Goal: Information Seeking & Learning: Learn about a topic

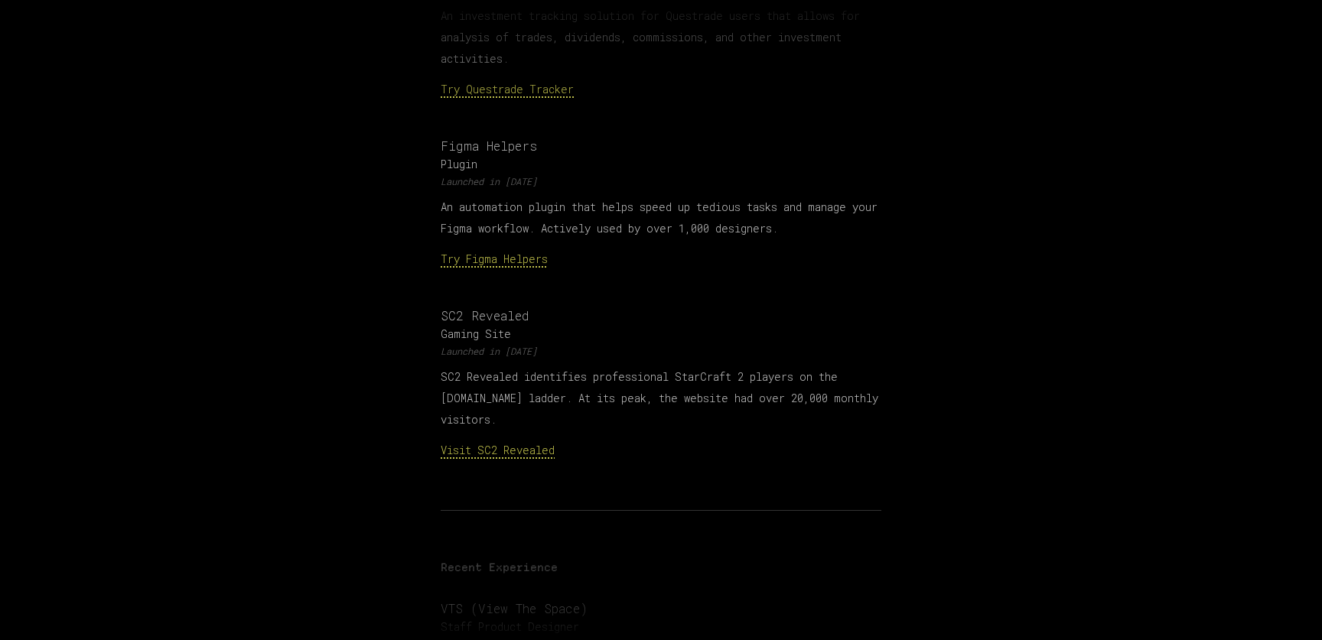
scroll to position [670, 0]
click at [451, 135] on h3 "Figma Helpers" at bounding box center [661, 144] width 441 height 18
click at [447, 165] on div "Figma Helpers Plugin Launched in [DATE] An automation plugin that helps speed u…" at bounding box center [661, 201] width 441 height 133
click at [417, 134] on img at bounding box center [423, 147] width 38 height 38
click at [482, 250] on link "Try Figma Helpers" at bounding box center [494, 257] width 107 height 15
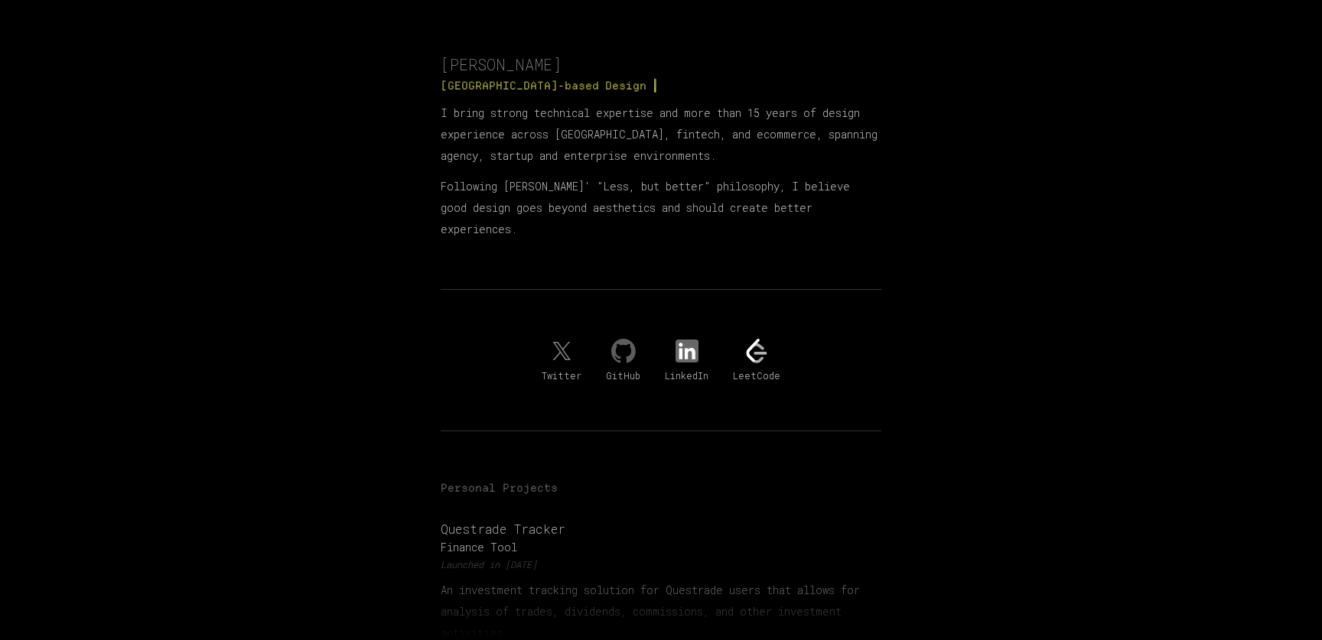
scroll to position [110, 0]
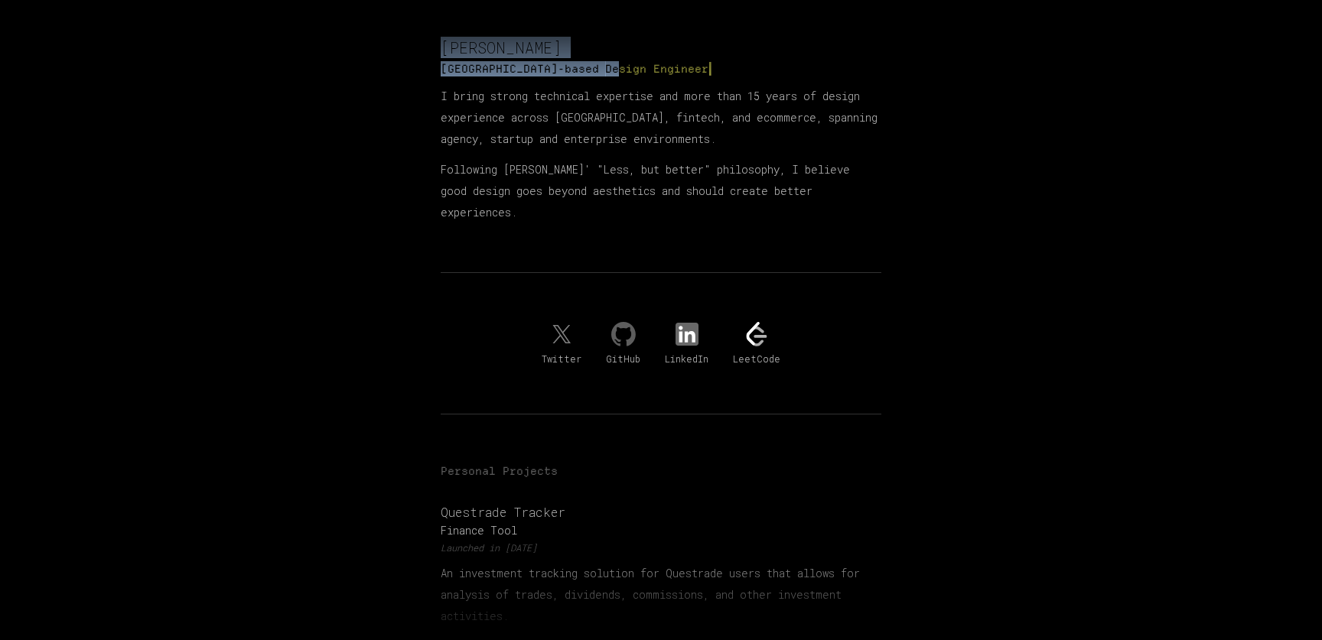
drag, startPoint x: 552, startPoint y: 71, endPoint x: 788, endPoint y: 223, distance: 280.8
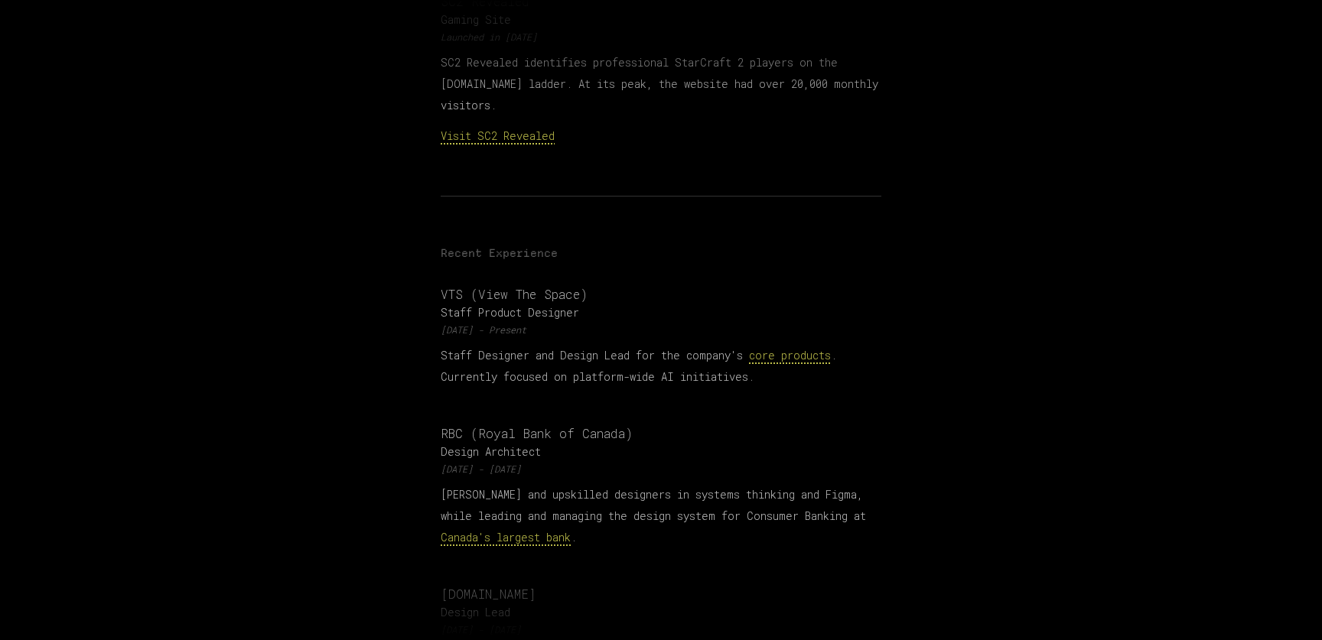
scroll to position [989, 0]
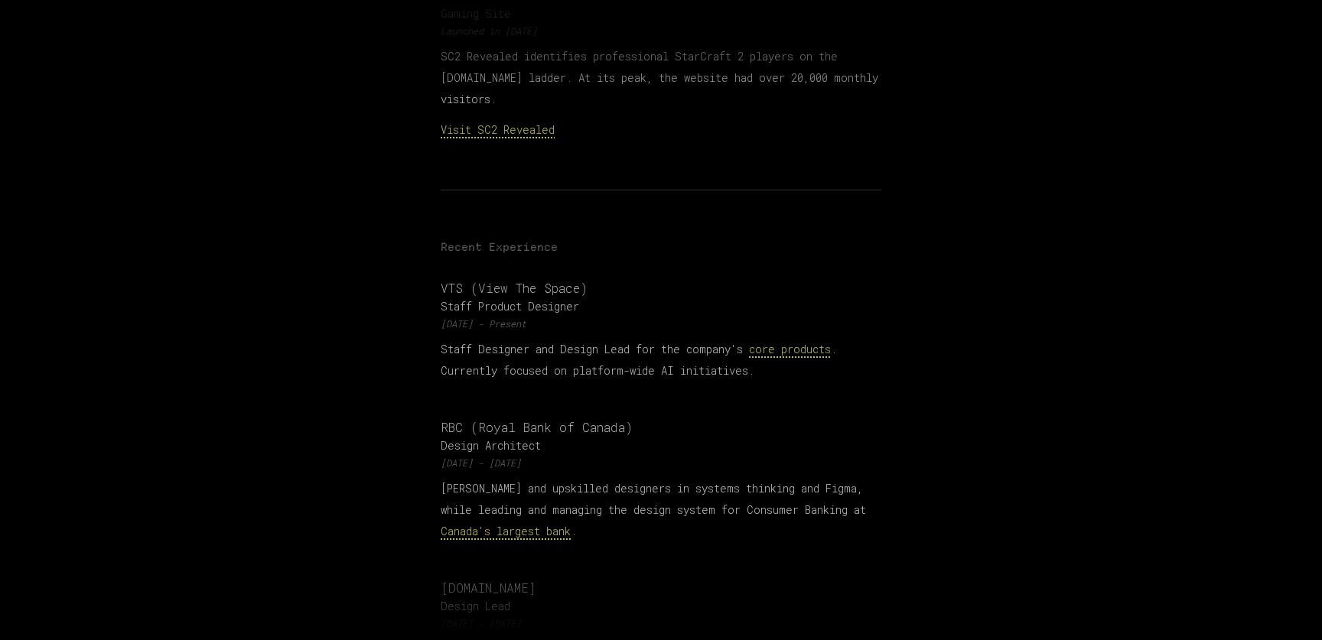
click at [500, 279] on h3 "VTS (View The Space)" at bounding box center [661, 288] width 441 height 18
click at [404, 272] on img at bounding box center [423, 291] width 38 height 38
click at [599, 339] on p "Staff Designer and Design Lead for the company's core products . Currently focu…" at bounding box center [661, 360] width 441 height 43
click at [607, 339] on p "Staff Designer and Design Lead for the company's core products . Currently focu…" at bounding box center [661, 360] width 441 height 43
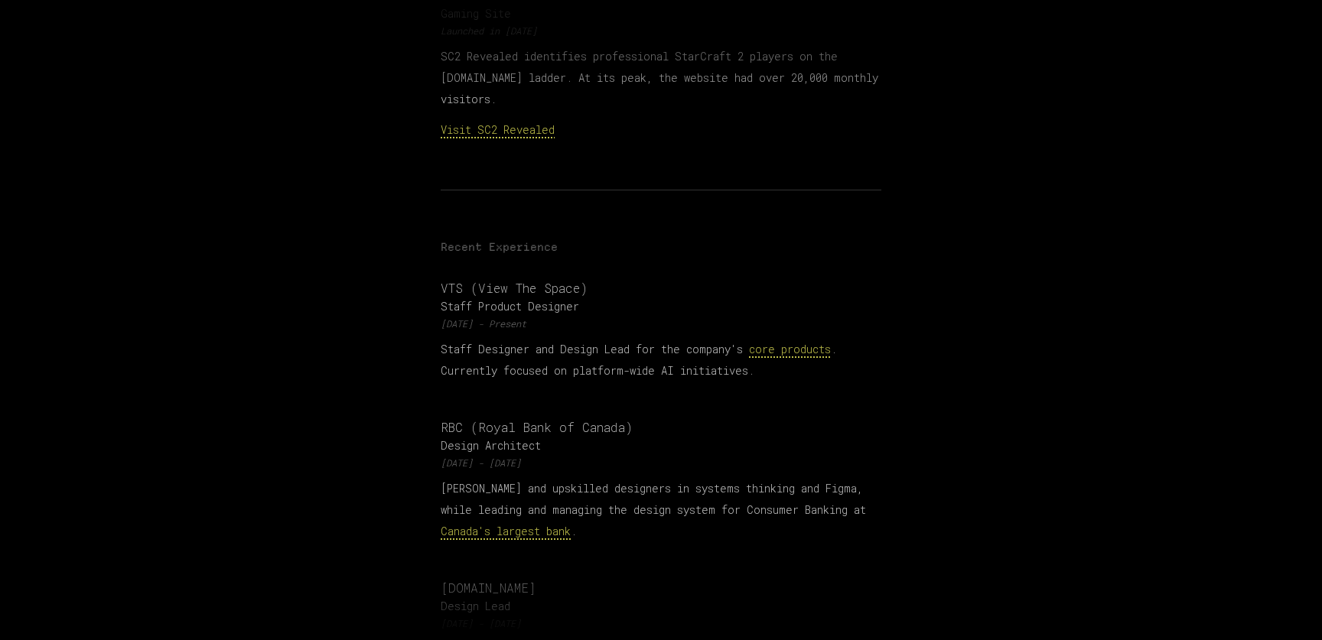
click at [775, 342] on link "core products" at bounding box center [790, 349] width 82 height 15
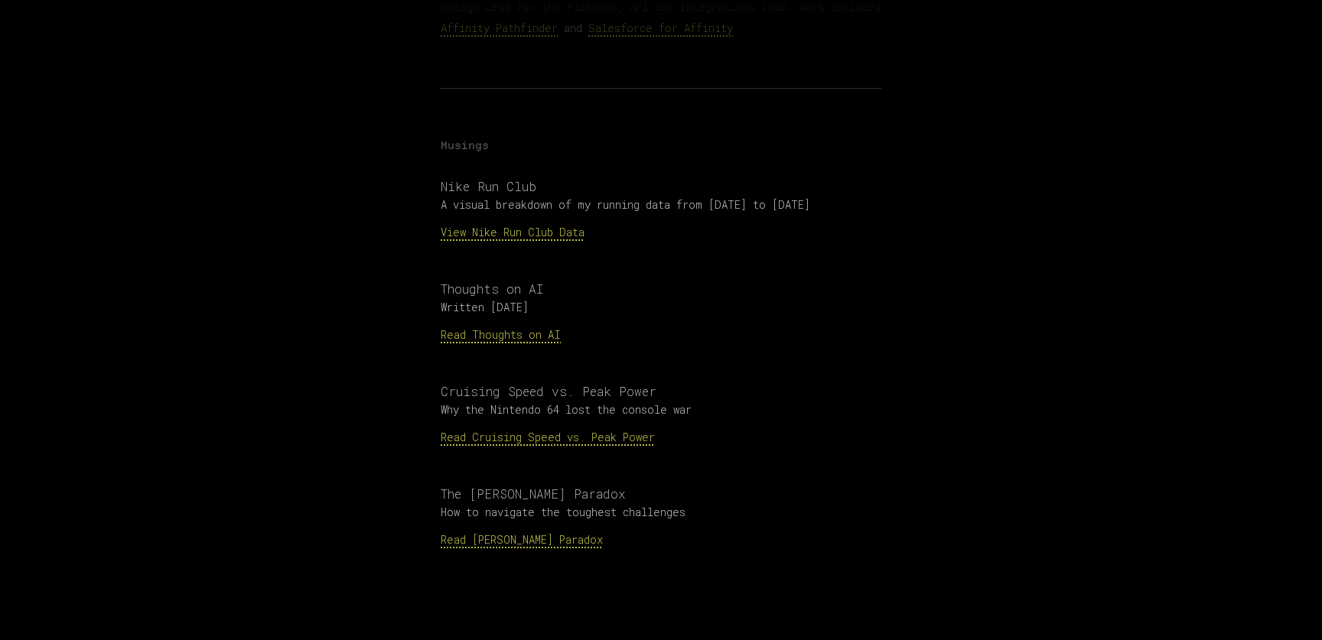
scroll to position [1633, 0]
click at [462, 425] on p "Read Cruising Speed vs. Peak Power" at bounding box center [661, 435] width 441 height 21
click at [462, 429] on link "Read Cruising Speed vs. Peak Power" at bounding box center [548, 436] width 214 height 15
click at [515, 220] on p "View Nike Run Club Data" at bounding box center [661, 230] width 441 height 21
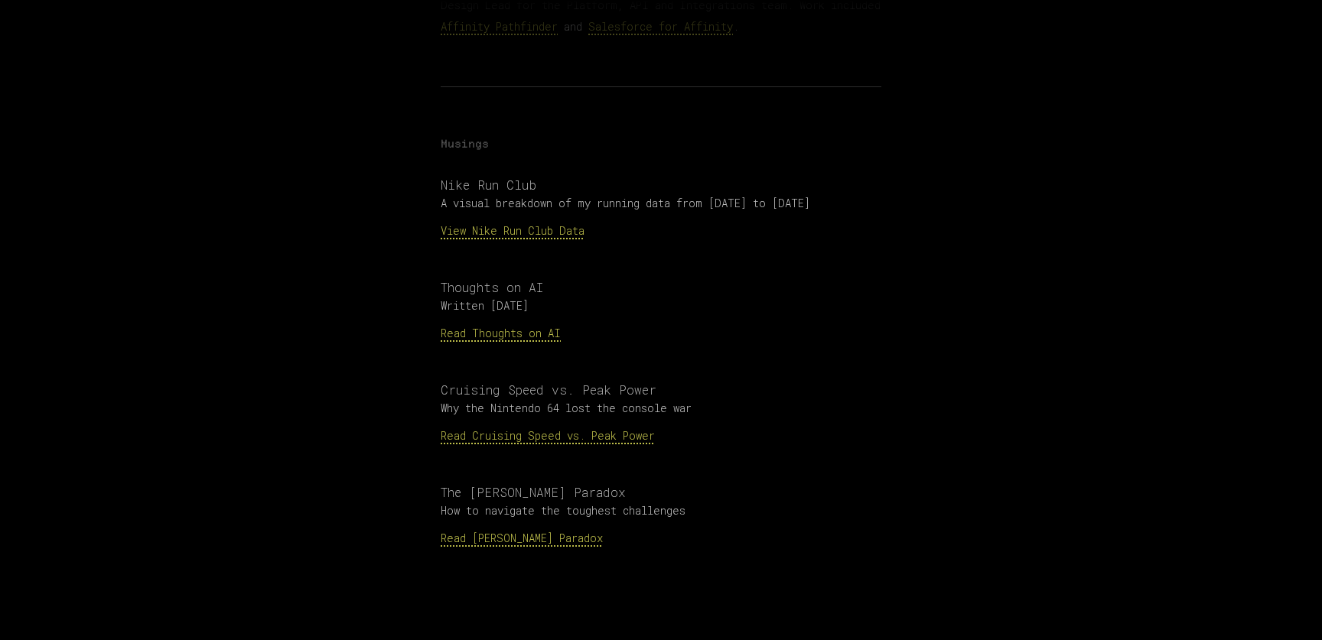
click at [514, 223] on link "View Nike Run Club Data" at bounding box center [513, 230] width 144 height 15
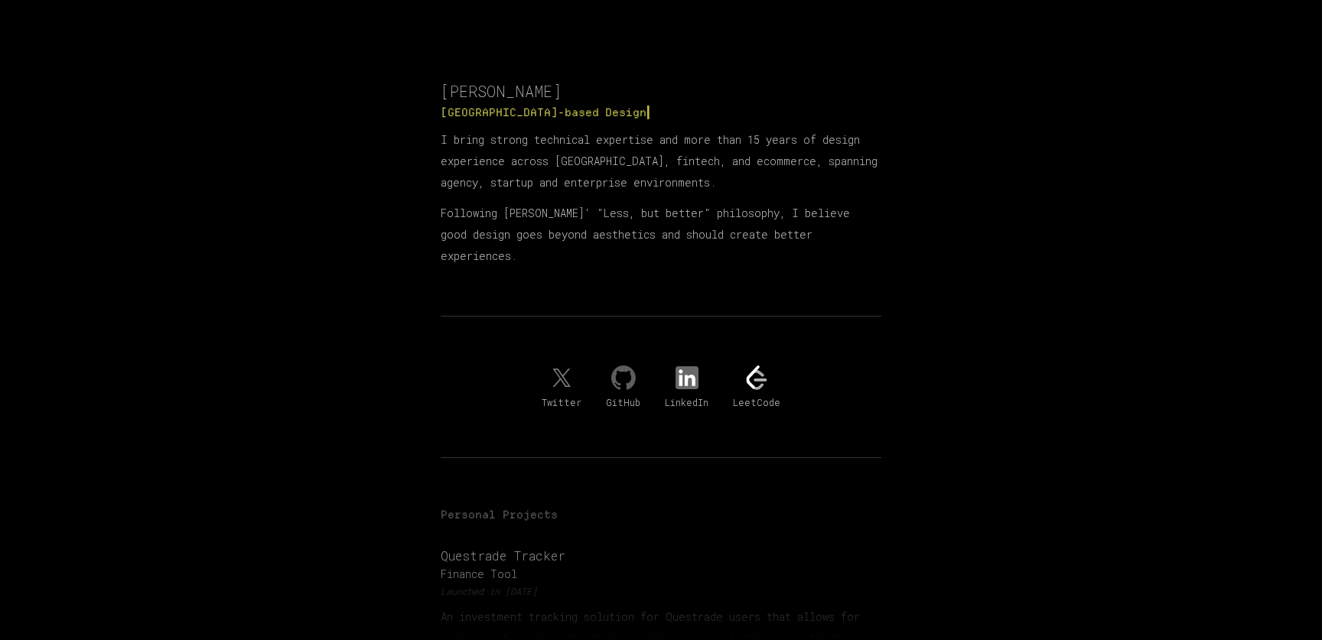
scroll to position [0, 0]
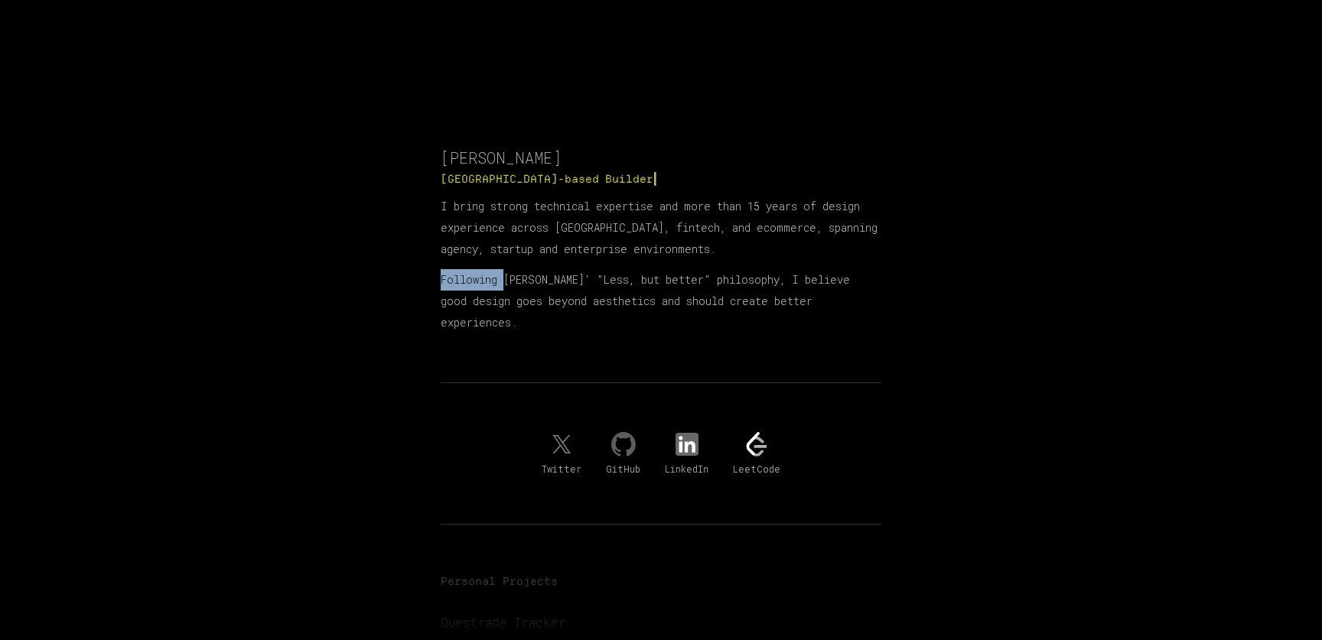
drag, startPoint x: 504, startPoint y: 287, endPoint x: 500, endPoint y: 265, distance: 22.7
click at [500, 265] on section "[PERSON_NAME] Toronto-based B u i l d e r ▎ I bring strong technical expertise …" at bounding box center [661, 240] width 441 height 187
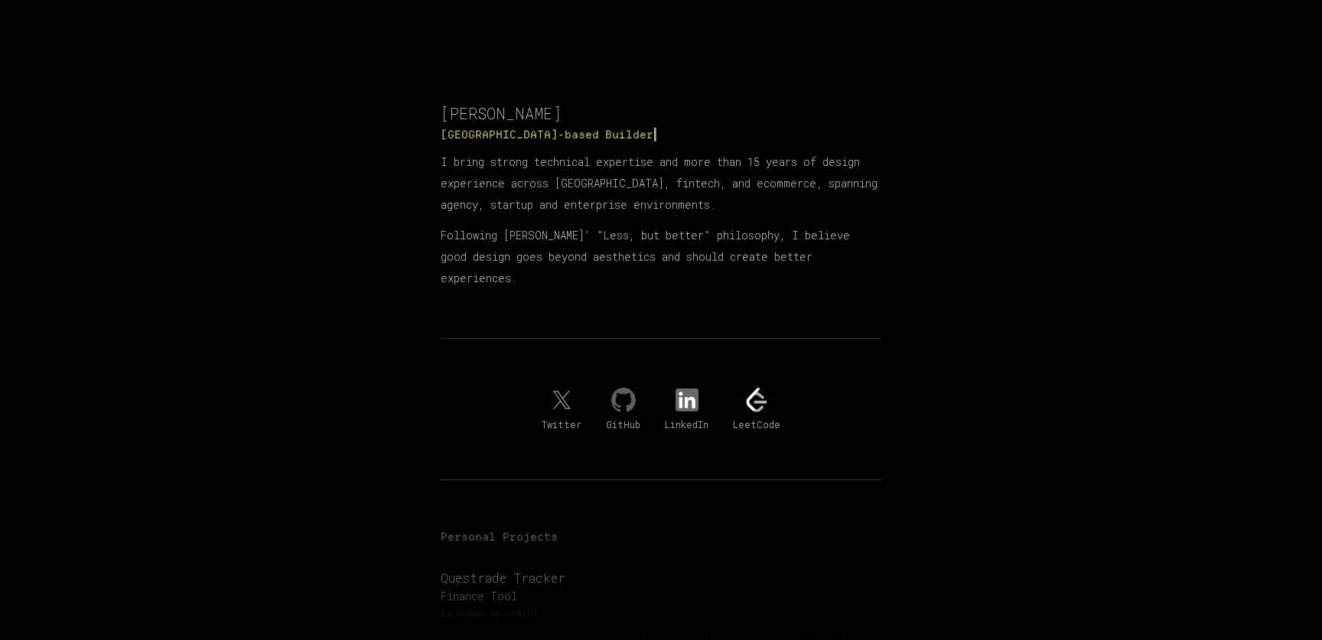
scroll to position [55, 0]
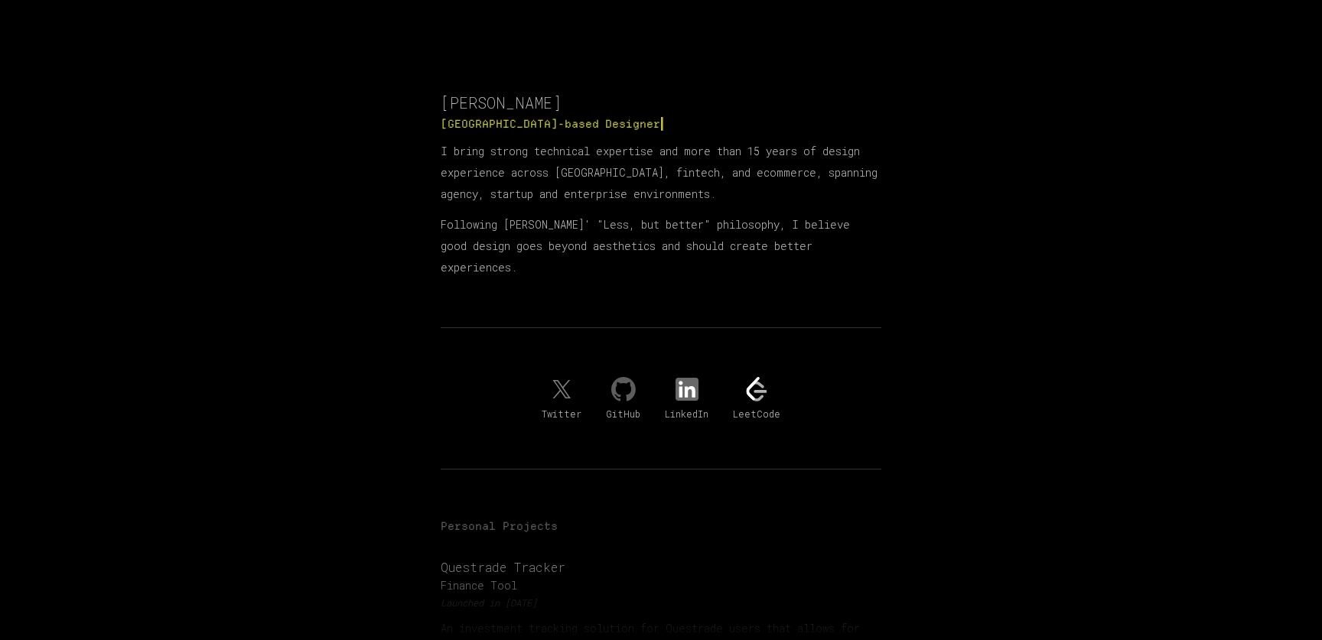
click at [553, 377] on img at bounding box center [561, 389] width 24 height 24
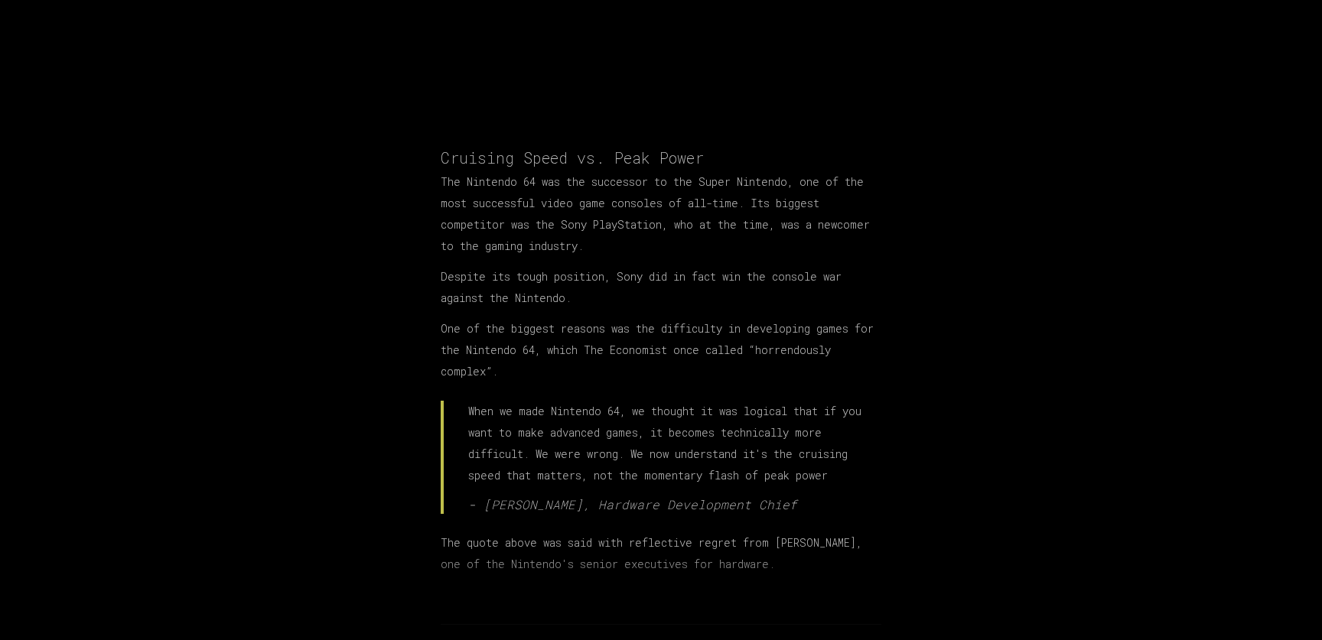
scroll to position [428, 0]
